Goal: Task Accomplishment & Management: Manage account settings

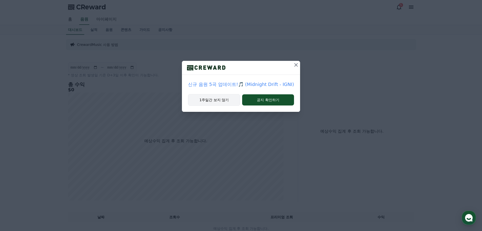
click at [221, 101] on button "1주일간 보지 않기" at bounding box center [214, 100] width 52 height 12
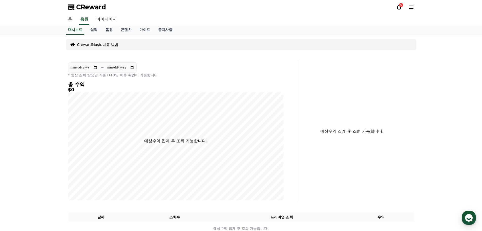
click at [108, 31] on link "음원" at bounding box center [108, 30] width 15 height 10
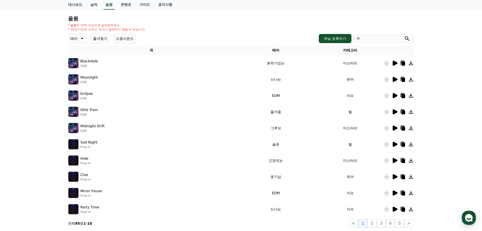
scroll to position [25, 0]
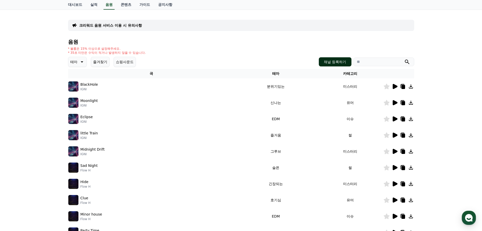
click at [335, 61] on button "채널 등록하기" at bounding box center [335, 61] width 32 height 9
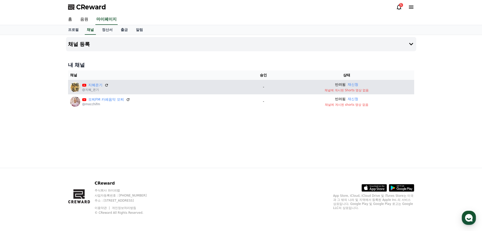
click at [105, 87] on div "지혜온기" at bounding box center [95, 84] width 26 height 5
click at [107, 86] on icon at bounding box center [106, 85] width 5 height 5
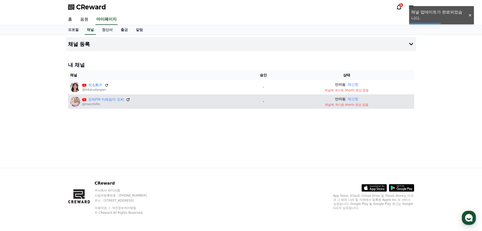
click at [128, 98] on icon at bounding box center [128, 99] width 3 height 3
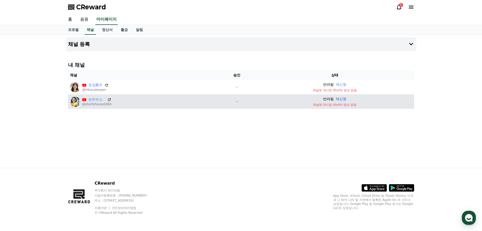
click at [341, 99] on button "재신청" at bounding box center [341, 98] width 11 height 5
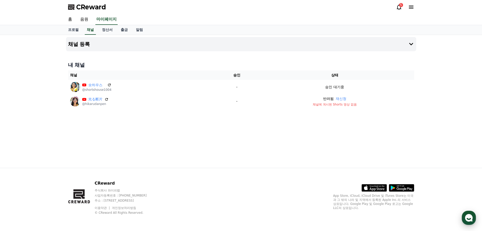
click at [468, 217] on use "button" at bounding box center [469, 218] width 8 height 8
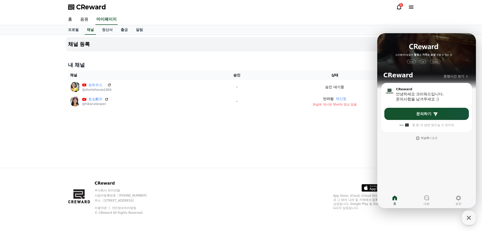
click at [42, 100] on div "채널 등록 내 채널 채널 승인 상태 숏하우스 @shortshouse1004 - 승인 대기중 光る断片 @hikarudanpen - 반려됨 재신청…" at bounding box center [241, 101] width 482 height 133
click at [467, 218] on icon "button" at bounding box center [468, 217] width 9 height 9
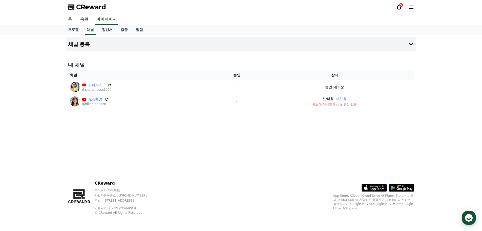
click at [339, 99] on button "재신청" at bounding box center [341, 98] width 11 height 5
click at [471, 217] on use "button" at bounding box center [469, 218] width 8 height 8
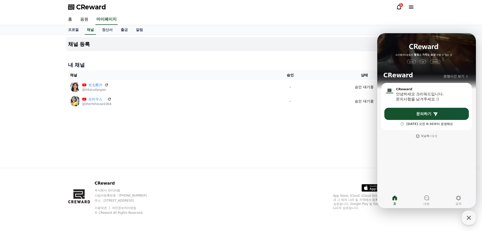
click at [299, 142] on div "채널 등록 내 채널 채널 승인 상태 光る断片 @hikarudanpen - 승인 대기중 숏하우스 @shortshouse1004 - 승인 대기중" at bounding box center [241, 101] width 354 height 133
click at [308, 136] on div "채널 등록 내 채널 채널 승인 상태 光る断片 @hikarudanpen - 승인 대기중 숏하우스 @shortshouse1004 - 승인 대기중" at bounding box center [241, 101] width 354 height 133
click at [470, 218] on icon "button" at bounding box center [468, 217] width 9 height 9
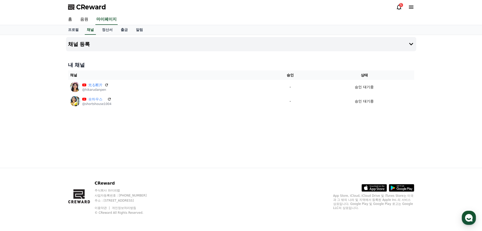
click at [239, 160] on div "채널 등록 내 채널 채널 승인 상태 光る断片 @hikarudanpen - 승인 대기중 숏하우스 @shortshouse1004 - 승인 대기중" at bounding box center [241, 101] width 354 height 133
click at [399, 8] on icon at bounding box center [399, 7] width 6 height 6
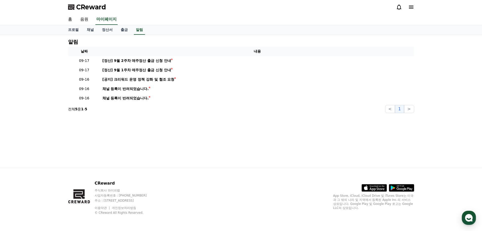
click at [125, 131] on div "알림 날짜 내용 09-17 [정산] 9월 2주차 매주정산 출금 신청 안내 09-17 [정산] 9월 1주차 매주정산 출금 신청 안내 09-16 …" at bounding box center [241, 101] width 354 height 133
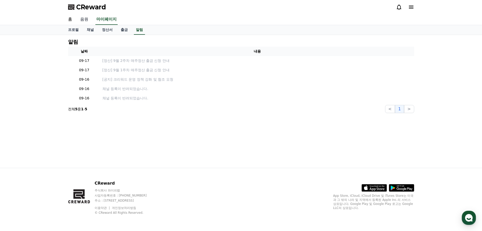
click at [87, 18] on link "음원" at bounding box center [84, 19] width 16 height 11
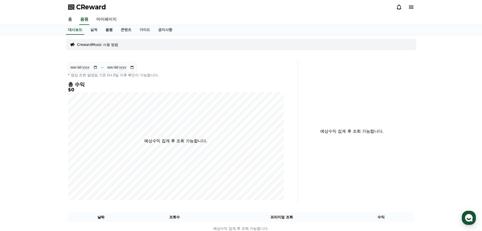
click at [110, 30] on link "음원" at bounding box center [108, 30] width 15 height 10
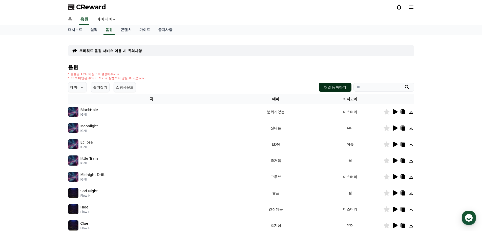
click at [338, 87] on button "채널 등록하기" at bounding box center [335, 86] width 32 height 9
